Goal: Navigation & Orientation: Find specific page/section

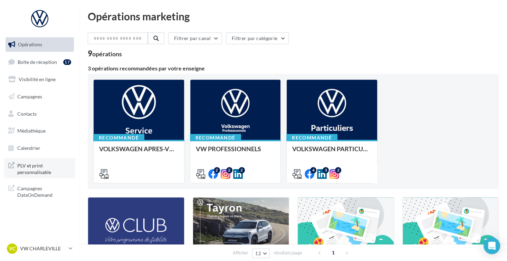
click at [53, 169] on span "PLV et print personnalisable" at bounding box center [44, 168] width 54 height 15
click at [56, 250] on p "VW CHARLEVILLE" at bounding box center [43, 248] width 46 height 7
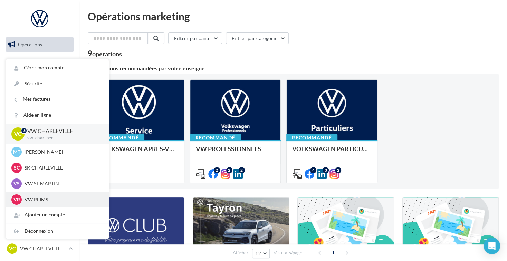
click at [34, 202] on p "VW REIMS" at bounding box center [63, 199] width 76 height 7
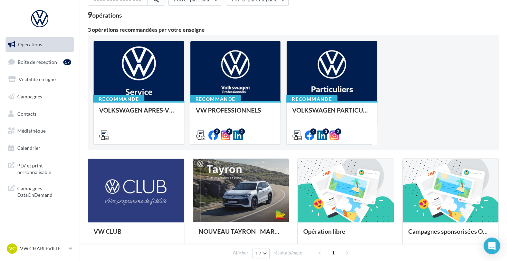
scroll to position [35, 0]
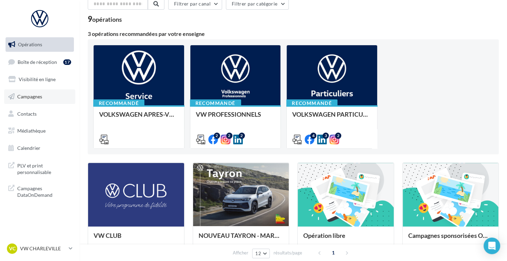
click at [26, 102] on link "Campagnes" at bounding box center [39, 96] width 71 height 15
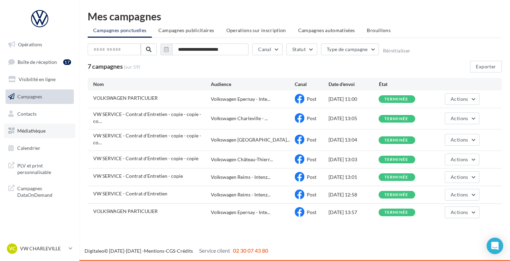
click at [55, 134] on link "Médiathèque" at bounding box center [39, 131] width 71 height 15
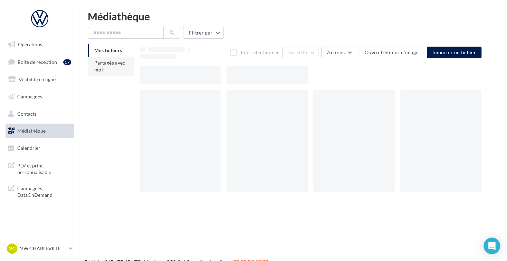
click at [108, 66] on li "Partagés avec moi" at bounding box center [111, 66] width 47 height 19
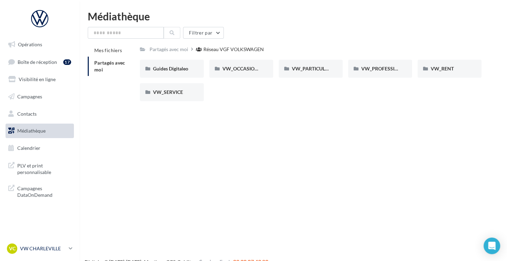
click at [53, 246] on p "VW CHARLEVILLE" at bounding box center [43, 248] width 46 height 7
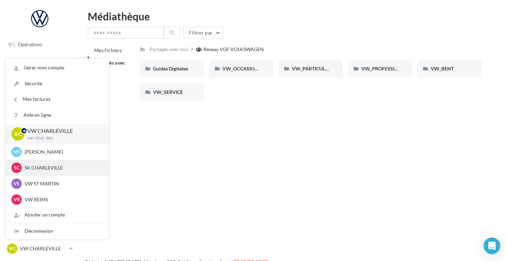
click at [55, 167] on p "SK CHARLEVILLE" at bounding box center [63, 167] width 76 height 7
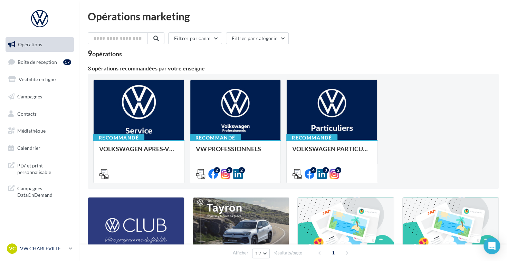
click at [65, 247] on p "VW CHARLEVILLE" at bounding box center [43, 248] width 46 height 7
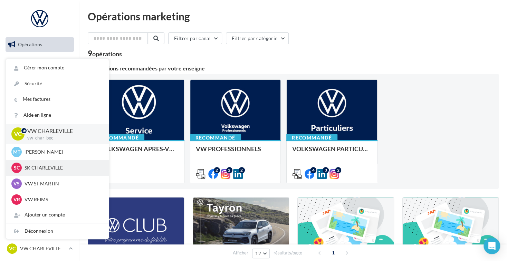
click at [48, 171] on p "SK CHARLEVILLE" at bounding box center [63, 167] width 76 height 7
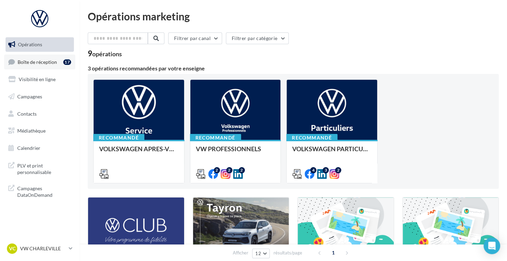
click at [42, 61] on span "Boîte de réception" at bounding box center [37, 62] width 39 height 6
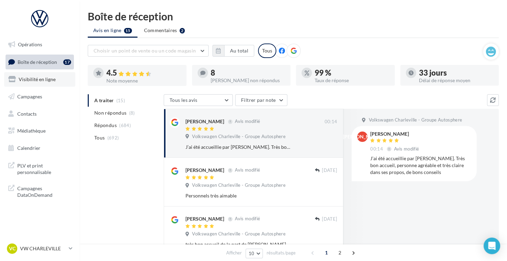
click at [44, 84] on link "Visibilité en ligne" at bounding box center [39, 79] width 71 height 15
